Goal: Transaction & Acquisition: Book appointment/travel/reservation

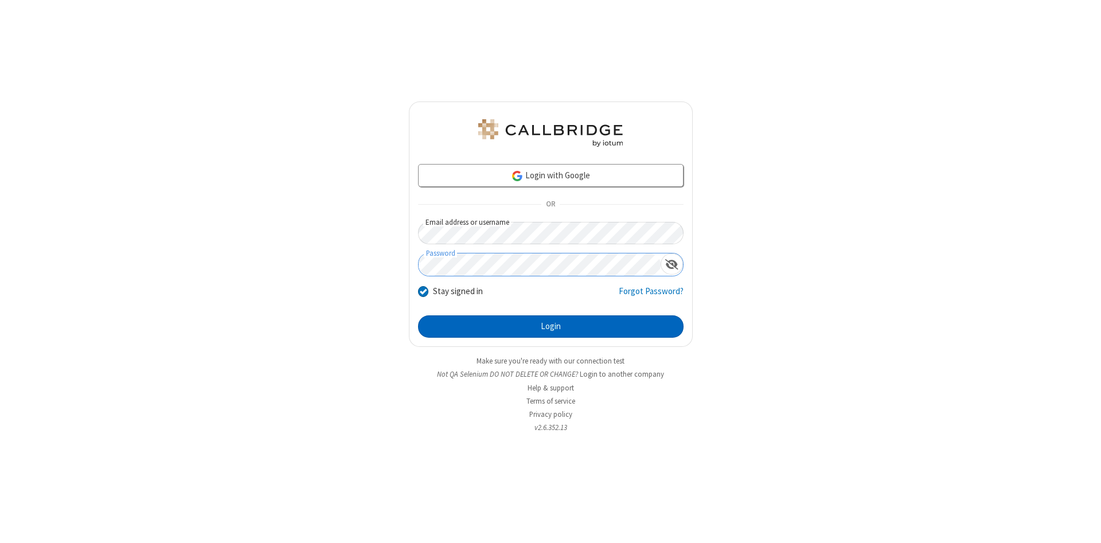
click at [551, 327] on button "Login" at bounding box center [551, 326] width 266 height 23
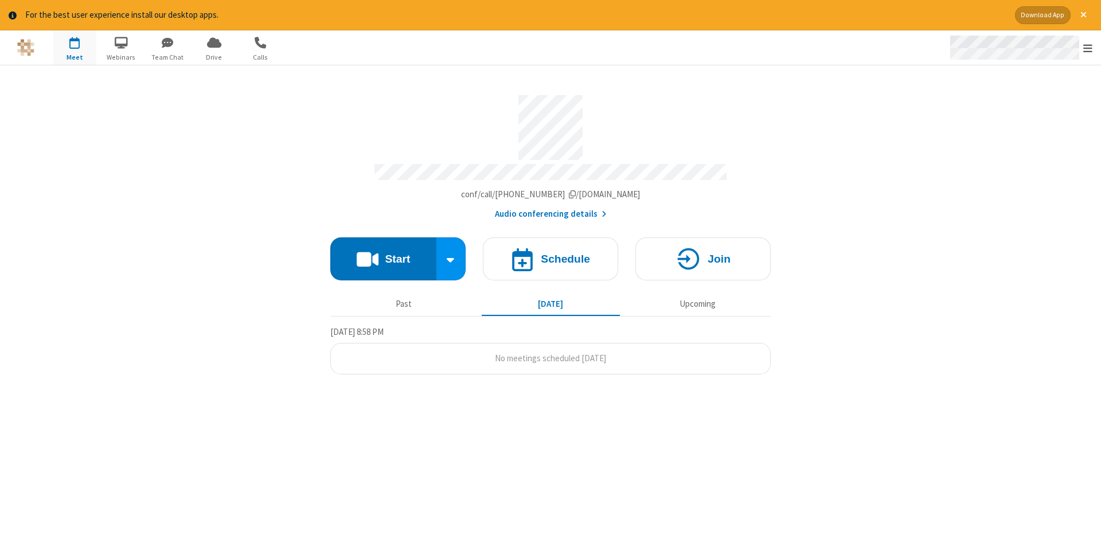
click at [1088, 48] on span "Open menu" at bounding box center [1088, 47] width 9 height 11
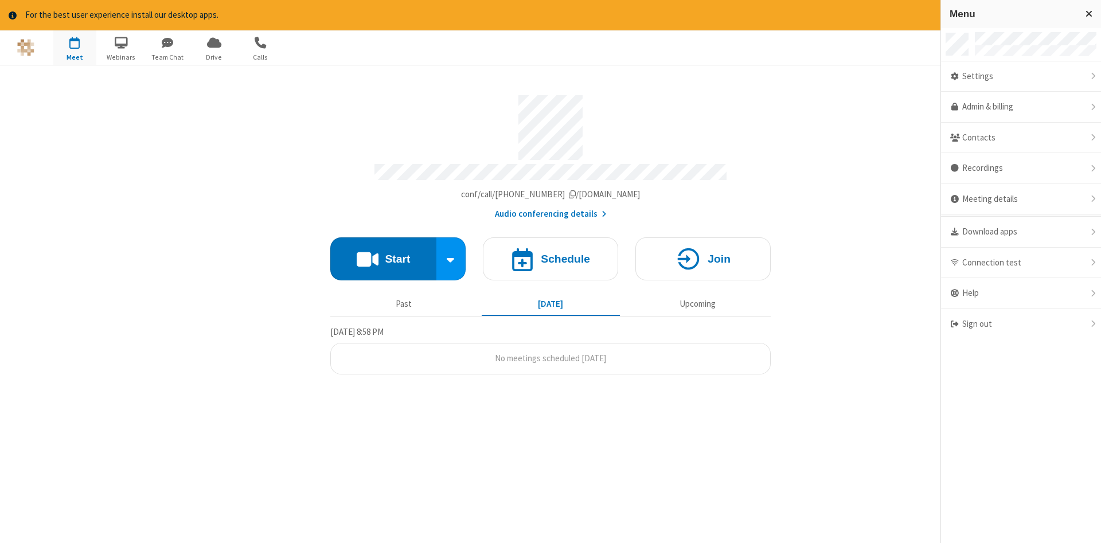
click at [75, 47] on span "button" at bounding box center [74, 43] width 43 height 20
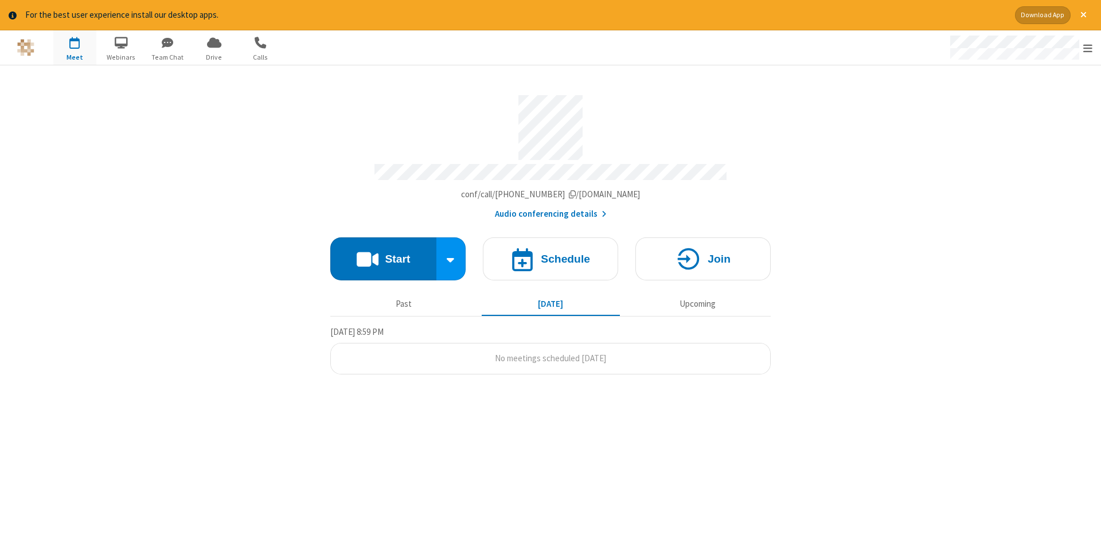
click at [75, 47] on span "button" at bounding box center [74, 43] width 43 height 20
click at [551, 255] on h4 "Schedule" at bounding box center [565, 259] width 49 height 11
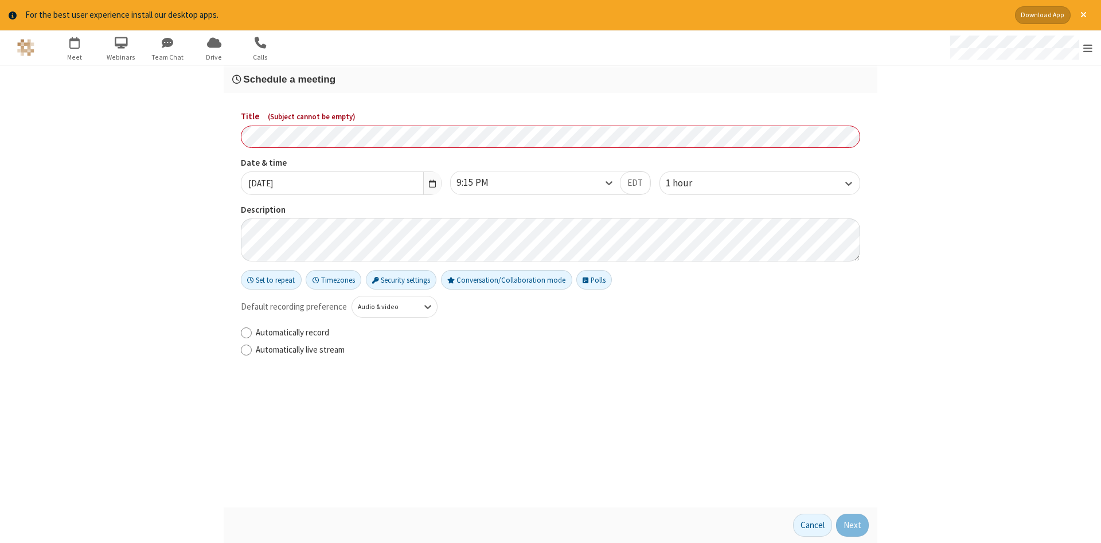
click at [551, 79] on h3 "Schedule a meeting" at bounding box center [550, 79] width 637 height 11
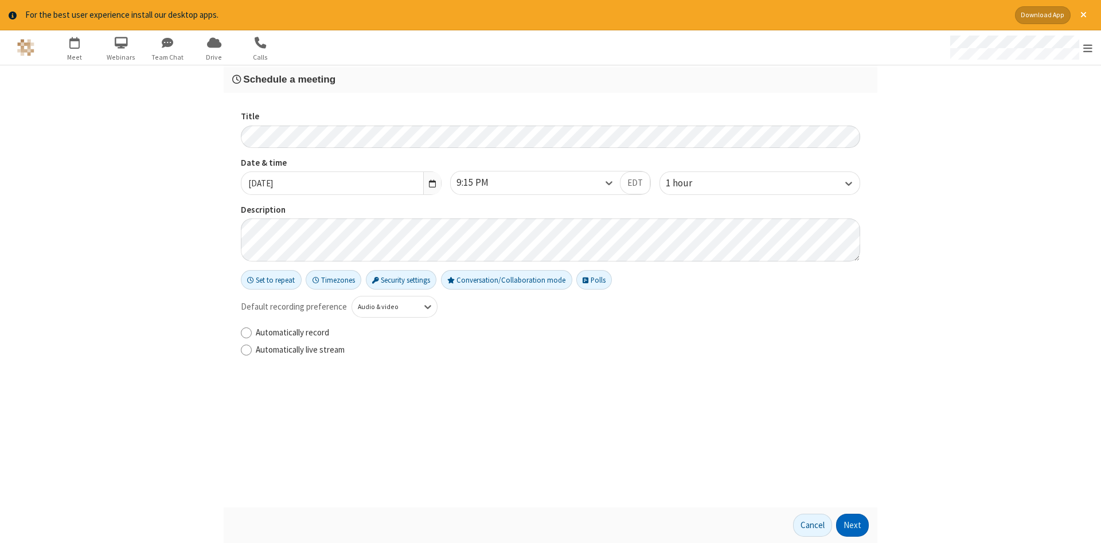
click at [853, 525] on button "Next" at bounding box center [852, 525] width 33 height 23
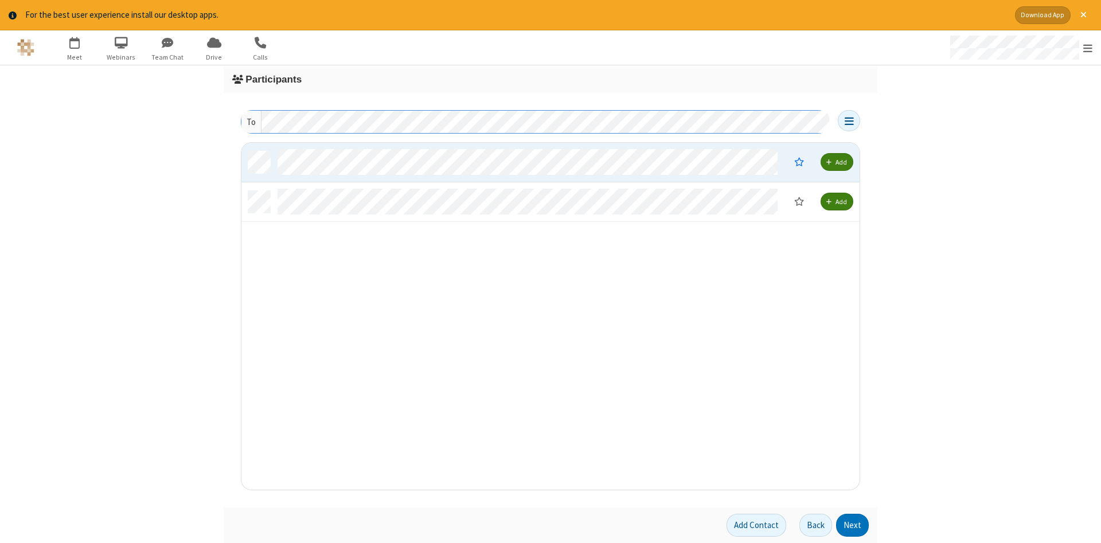
scroll to position [347, 618]
click at [853, 525] on button "Next" at bounding box center [852, 525] width 33 height 23
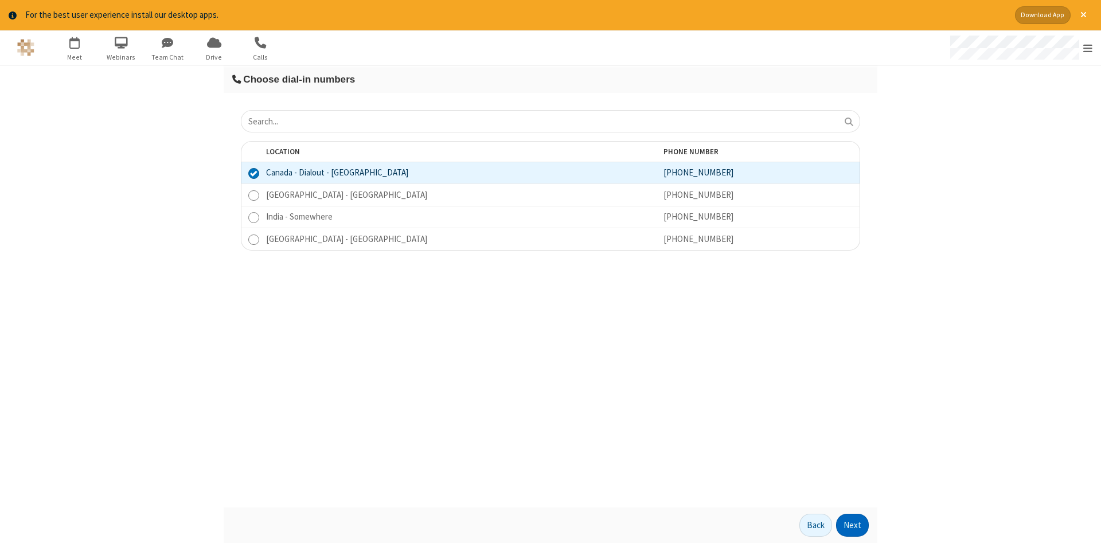
click at [853, 525] on button "Next" at bounding box center [852, 525] width 33 height 23
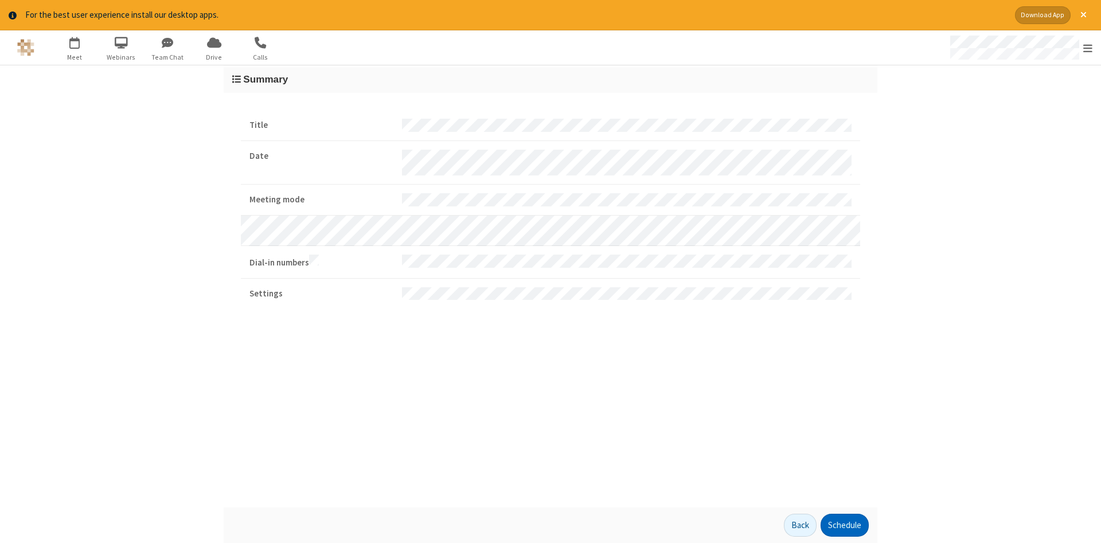
click at [844, 525] on button "Schedule" at bounding box center [845, 525] width 48 height 23
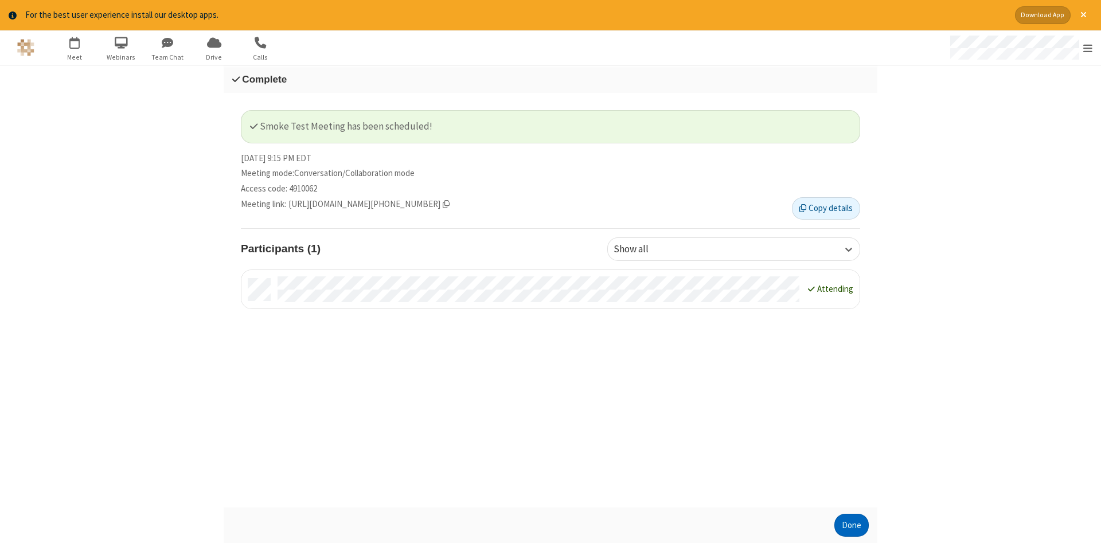
click at [852, 525] on button "Done" at bounding box center [852, 525] width 34 height 23
